Goal: Task Accomplishment & Management: Manage account settings

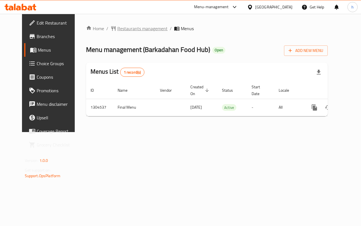
click at [122, 30] on span "Restaurants management" at bounding box center [142, 28] width 50 height 7
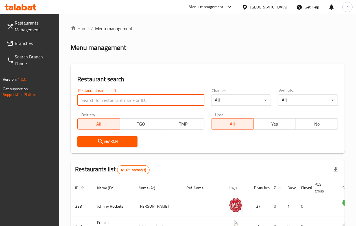
click at [116, 105] on input "search" at bounding box center [140, 100] width 127 height 11
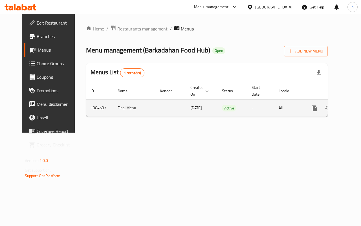
click at [86, 108] on td "1304537" at bounding box center [99, 107] width 27 height 17
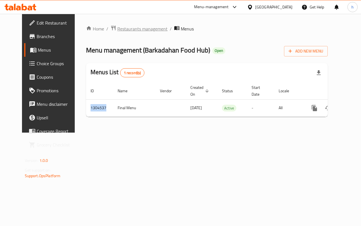
click at [127, 30] on span "Restaurants management" at bounding box center [142, 28] width 50 height 7
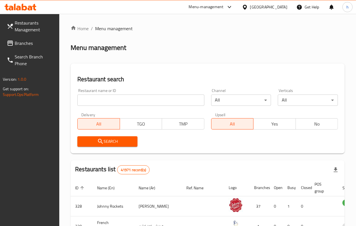
click at [89, 99] on input "search" at bounding box center [140, 100] width 127 height 11
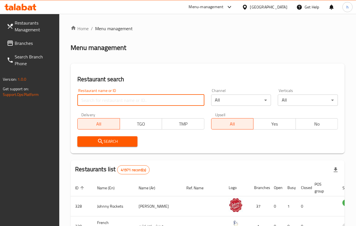
paste input "703077"
type input "703077"
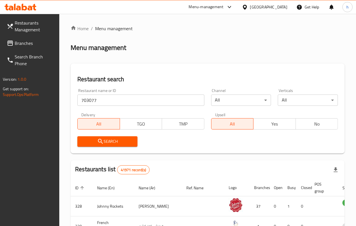
click at [94, 136] on button "Search" at bounding box center [107, 141] width 60 height 10
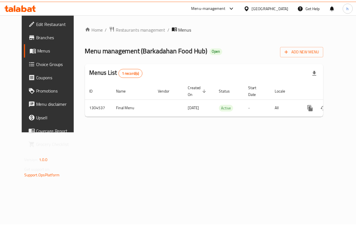
scroll to position [0, 2]
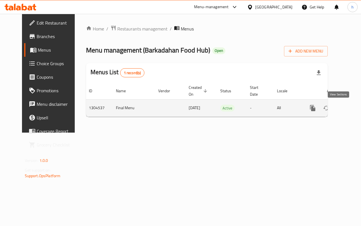
click at [350, 109] on icon "enhanced table" at bounding box center [353, 108] width 7 height 7
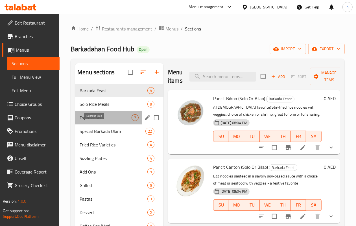
click at [92, 121] on span "Express Solo" at bounding box center [106, 117] width 52 height 7
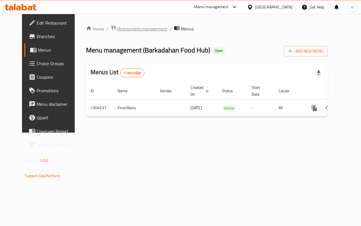
click at [125, 26] on span "Restaurants management" at bounding box center [142, 28] width 50 height 7
click at [117, 26] on span "Restaurants management" at bounding box center [142, 28] width 50 height 7
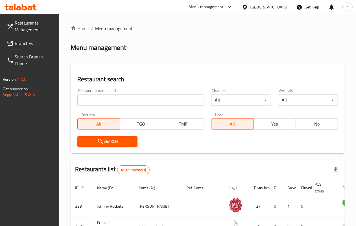
click at [107, 100] on input "search" at bounding box center [140, 100] width 127 height 11
paste input "703077"
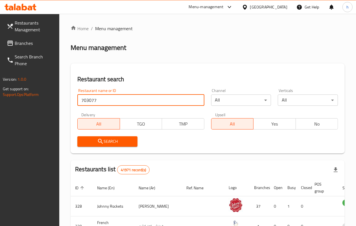
type input "703077"
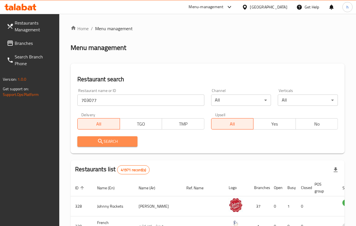
click at [92, 138] on span "Search" at bounding box center [107, 141] width 51 height 7
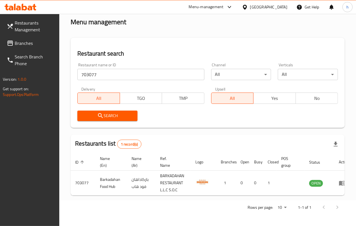
scroll to position [0, 9]
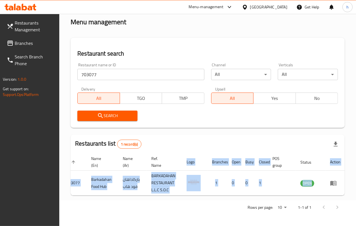
drag, startPoint x: 319, startPoint y: 190, endPoint x: 361, endPoint y: 188, distance: 41.8
click at [356, 188] on html "​ Menu-management United Arab Emirates Get Help h Restaurants Management Branch…" at bounding box center [178, 87] width 356 height 226
drag, startPoint x: 323, startPoint y: 196, endPoint x: 349, endPoint y: 195, distance: 26.3
click at [349, 195] on div "Home / Menu management Menu management Restaurant search Restaurant name or ID …" at bounding box center [207, 107] width 297 height 238
click at [326, 203] on div at bounding box center [330, 208] width 27 height 14
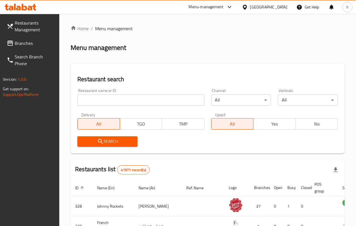
click at [20, 40] on span "Branches" at bounding box center [35, 43] width 40 height 7
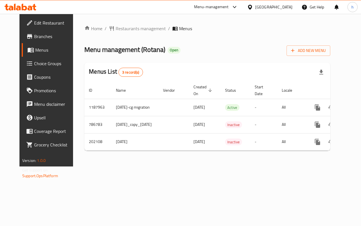
click at [34, 38] on span "Branches" at bounding box center [54, 36] width 41 height 7
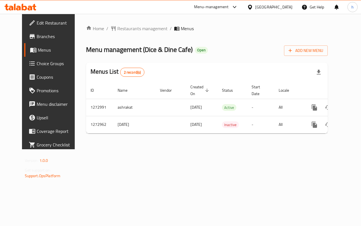
click at [37, 38] on span "Branches" at bounding box center [57, 36] width 41 height 7
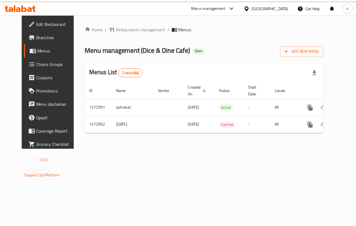
scroll to position [0, 2]
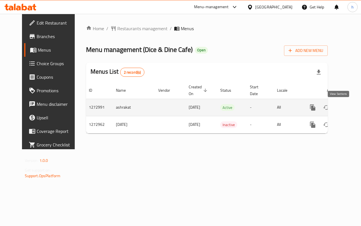
click at [350, 107] on icon "enhanced table" at bounding box center [353, 107] width 7 height 7
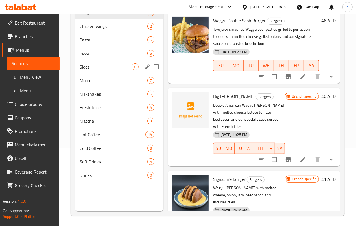
scroll to position [79, 0]
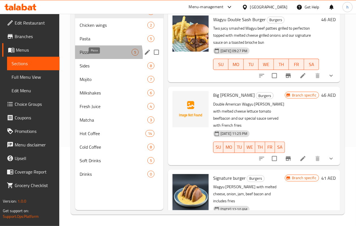
click at [94, 56] on span "Pizza" at bounding box center [106, 52] width 52 height 7
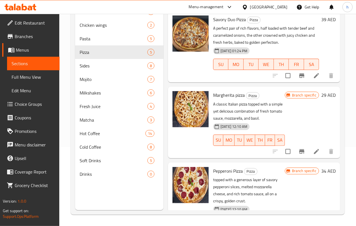
scroll to position [44, 0]
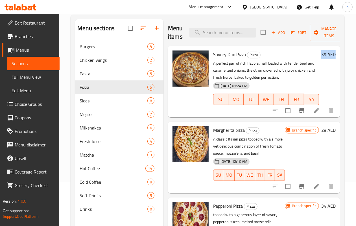
drag, startPoint x: 317, startPoint y: 58, endPoint x: 330, endPoint y: 58, distance: 13.3
click at [330, 58] on div "39 AED" at bounding box center [327, 55] width 17 height 8
drag, startPoint x: 314, startPoint y: 132, endPoint x: 329, endPoint y: 130, distance: 15.0
click at [329, 130] on div "Branch specific 29 AED" at bounding box center [310, 130] width 51 height 8
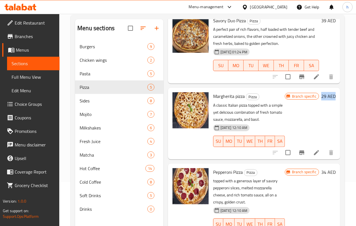
scroll to position [0, 0]
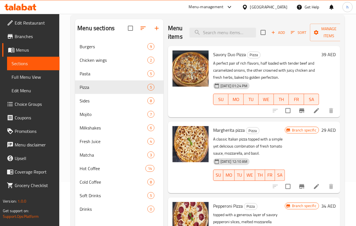
click at [224, 66] on p "A perfect pair of rich flavors, half loaded with tender beef and caramelized on…" at bounding box center [266, 70] width 106 height 21
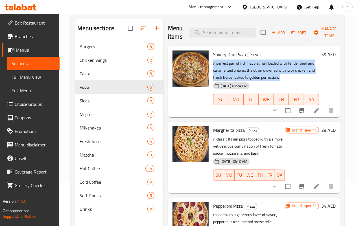
click at [224, 66] on p "A perfect pair of rich flavors, half loaded with tender beef and caramelized on…" at bounding box center [266, 70] width 106 height 21
click at [255, 69] on p "A perfect pair of rich flavors, half loaded with tender beef and caramelized on…" at bounding box center [266, 70] width 106 height 21
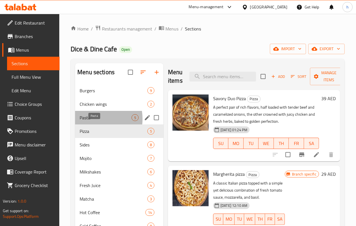
click at [90, 121] on span "Pasta" at bounding box center [106, 117] width 52 height 7
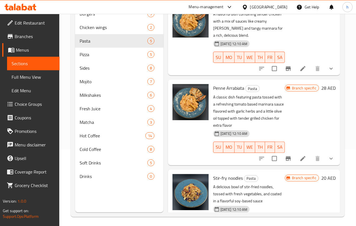
scroll to position [79, 0]
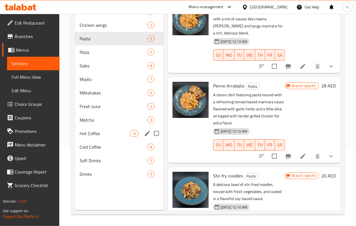
click at [89, 150] on span "Cold Coffee" at bounding box center [114, 147] width 68 height 7
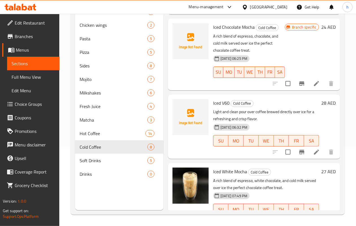
scroll to position [346, 0]
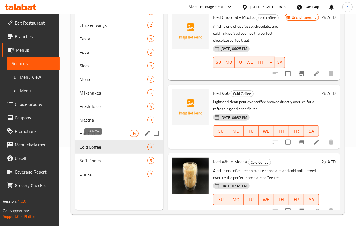
click at [89, 137] on span "Hot Coffee" at bounding box center [105, 133] width 50 height 7
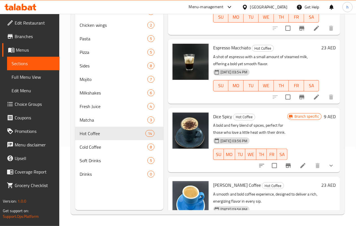
scroll to position [169, 0]
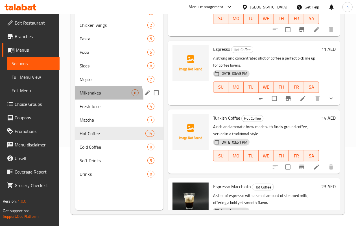
click at [87, 100] on div "Milkshakes 6" at bounding box center [119, 93] width 88 height 14
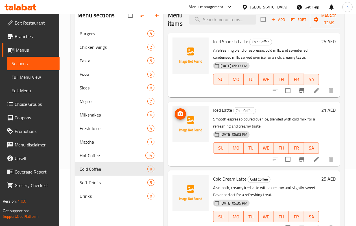
scroll to position [9, 0]
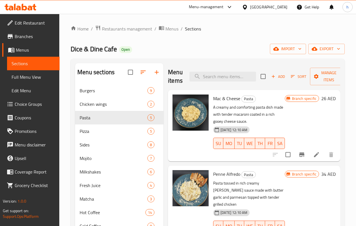
scroll to position [79, 0]
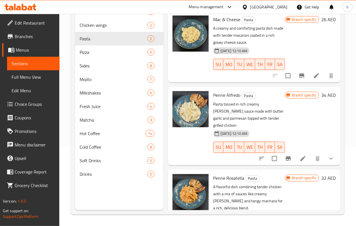
click at [19, 50] on span "Menus" at bounding box center [35, 50] width 39 height 7
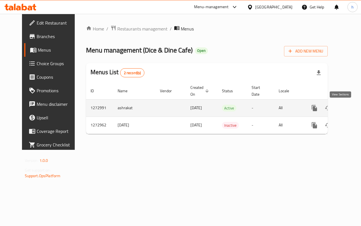
click at [352, 110] on icon "enhanced table" at bounding box center [355, 108] width 7 height 7
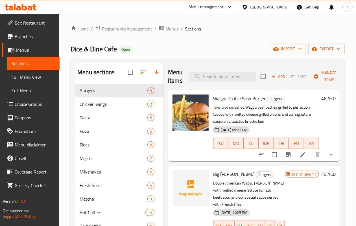
drag, startPoint x: 122, startPoint y: 34, endPoint x: 126, endPoint y: 30, distance: 5.6
click at [122, 34] on div "Home / Restaurants management / Menus / Sections Dice & Dine Cafe Open import e…" at bounding box center [208, 159] width 274 height 269
click at [18, 33] on span "Branches" at bounding box center [35, 36] width 40 height 7
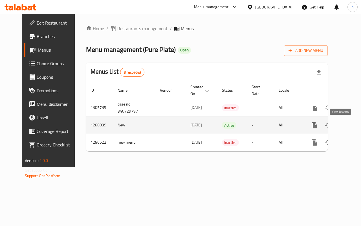
click at [353, 123] on icon "enhanced table" at bounding box center [355, 125] width 5 height 5
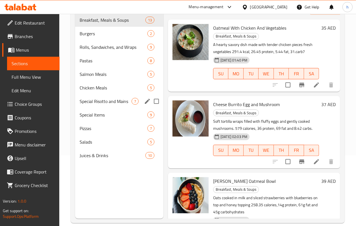
scroll to position [79, 0]
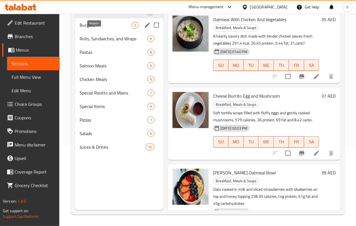
click at [95, 29] on span "Burgers" at bounding box center [106, 25] width 52 height 7
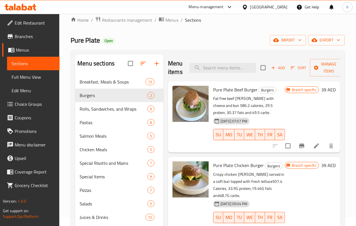
scroll to position [79, 0]
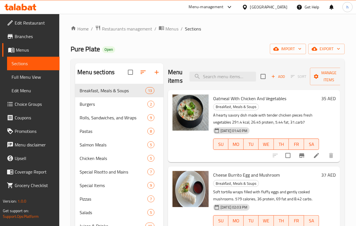
click at [271, 5] on div "[GEOGRAPHIC_DATA]" at bounding box center [268, 7] width 37 height 6
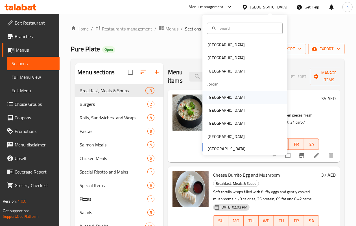
click at [207, 100] on div "[GEOGRAPHIC_DATA]" at bounding box center [225, 97] width 37 height 6
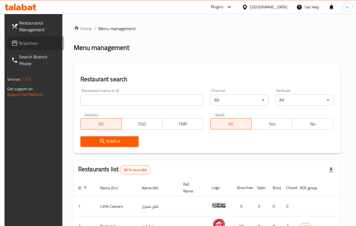
click at [11, 44] on icon at bounding box center [14, 43] width 7 height 7
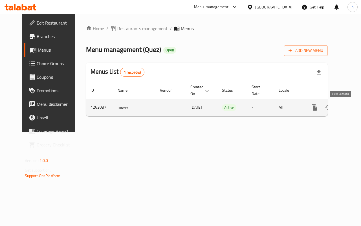
click at [352, 105] on icon "enhanced table" at bounding box center [355, 107] width 7 height 7
